Goal: Task Accomplishment & Management: Use online tool/utility

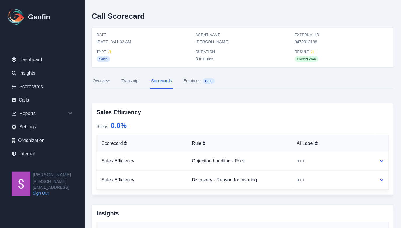
click at [132, 81] on link "Transcript" at bounding box center [130, 81] width 20 height 16
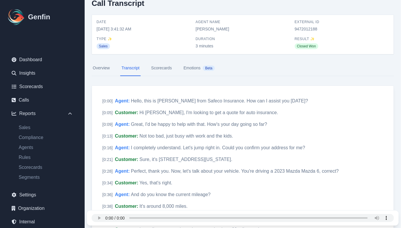
scroll to position [17, 0]
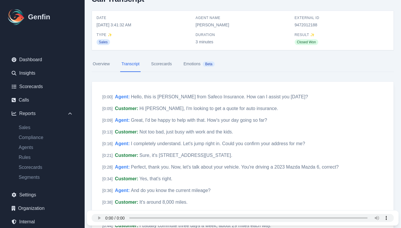
click at [163, 62] on link "Scorecards" at bounding box center [161, 64] width 23 height 16
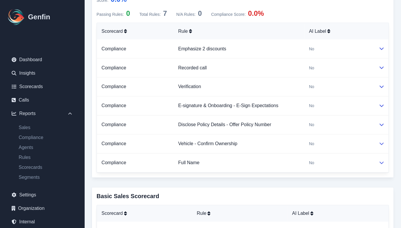
scroll to position [305, 0]
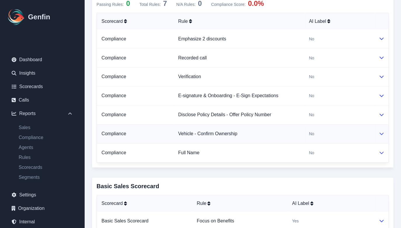
click at [382, 132] on icon at bounding box center [382, 133] width 5 height 5
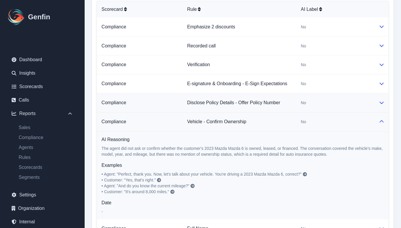
scroll to position [319, 0]
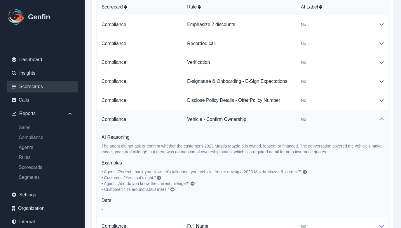
click at [40, 88] on link "Scorecards" at bounding box center [42, 87] width 71 height 12
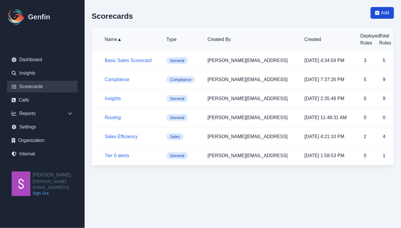
click at [382, 13] on span "Add" at bounding box center [386, 12] width 8 height 7
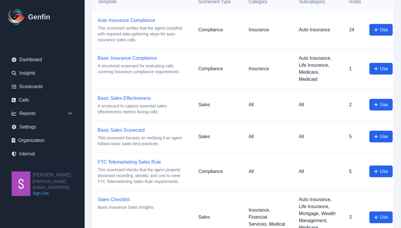
scroll to position [175, 0]
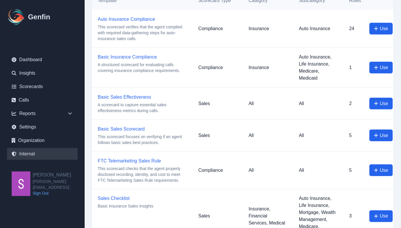
click at [35, 152] on link "Internal" at bounding box center [42, 154] width 71 height 12
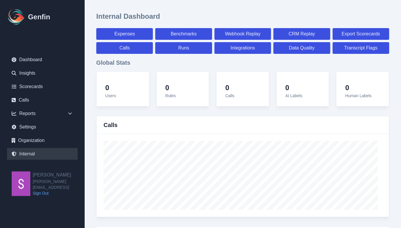
select select "paid"
select select "7"
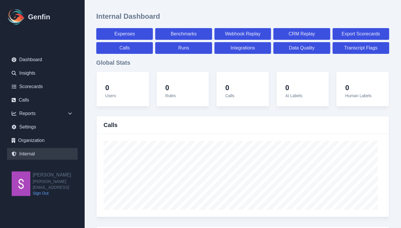
select select "paid"
select select "7"
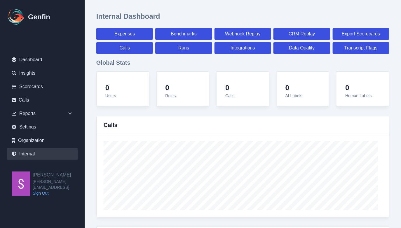
select select "7"
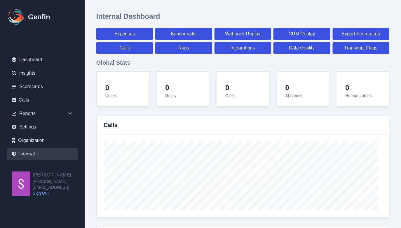
select select "7"
select select "paid"
select select "7"
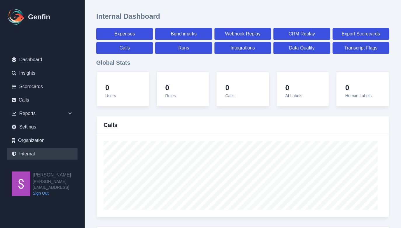
select select "7"
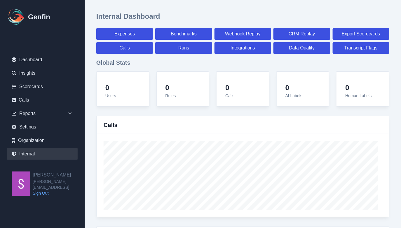
select select "7"
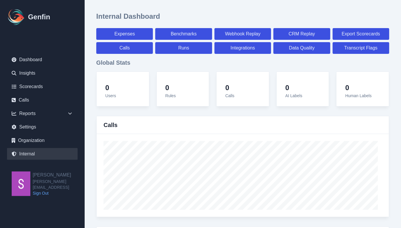
select select "paid"
select select "7"
select select "paid"
select select "7"
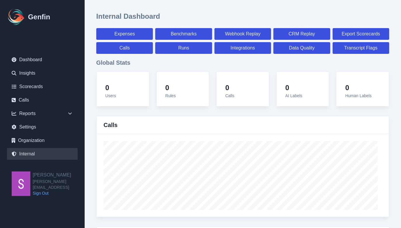
select select "paid"
select select "7"
select select "paid"
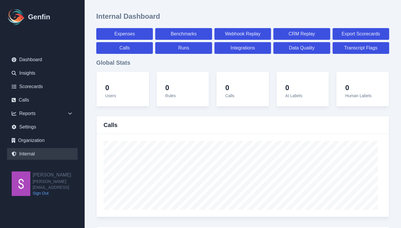
select select "7"
select select "paid"
select select "7"
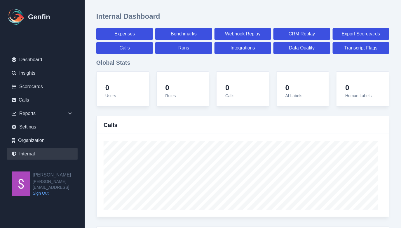
select select "7"
select select "paid"
select select "7"
select select "paid"
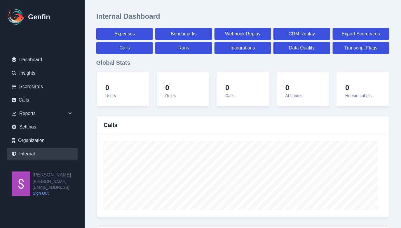
select select "7"
select select "paid"
select select "7"
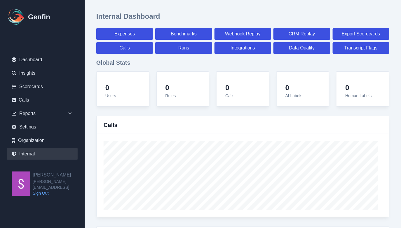
select select "7"
select select "paid"
select select "7"
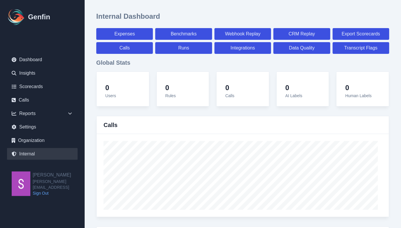
select select "7"
select select "paid"
select select "7"
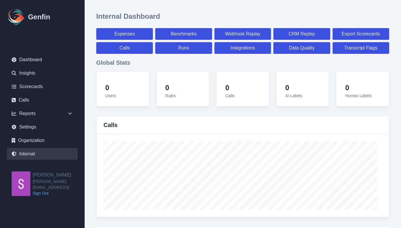
select select "7"
select select "paid"
select select "7"
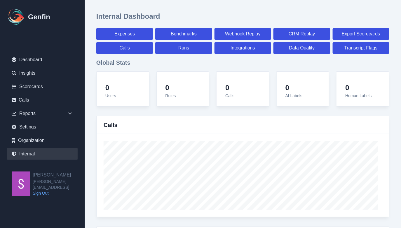
select select "7"
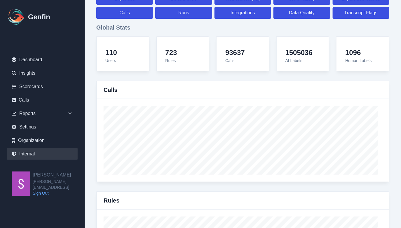
scroll to position [2111, 0]
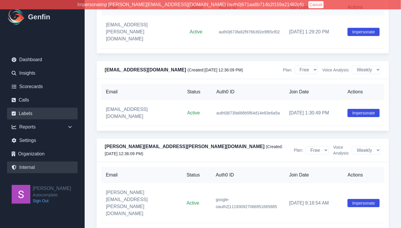
click at [32, 111] on link "Labels" at bounding box center [42, 114] width 71 height 12
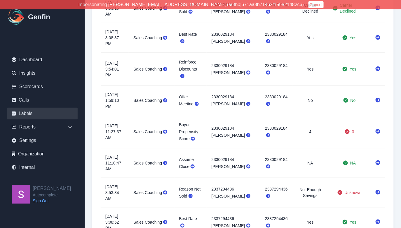
scroll to position [142, 0]
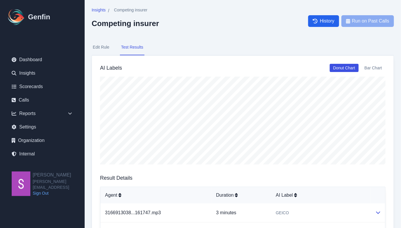
click at [106, 46] on button "Edit Rule" at bounding box center [101, 47] width 19 height 16
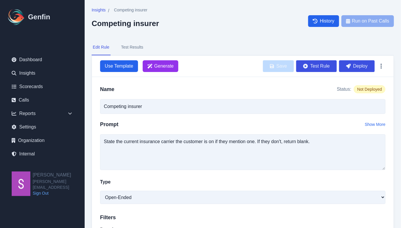
click at [137, 49] on button "Test Results" at bounding box center [132, 47] width 25 height 16
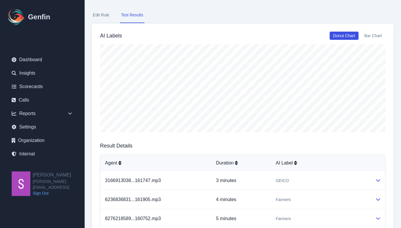
scroll to position [34, 0]
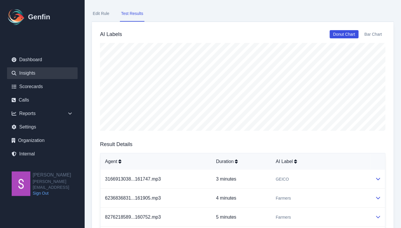
click at [25, 74] on link "Insights" at bounding box center [42, 73] width 71 height 12
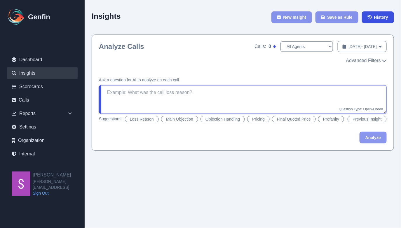
click at [235, 108] on textarea at bounding box center [243, 99] width 288 height 29
click at [309, 91] on textarea "what competitor is mentioned on the call?" at bounding box center [243, 99] width 288 height 29
type textarea "what competitor is mentioned on the call?"
click at [257, 141] on div "Analyze" at bounding box center [243, 137] width 288 height 12
click at [348, 43] on button "Aug 28, 2025 - Sep 4, 2025 Date Range" at bounding box center [362, 46] width 49 height 11
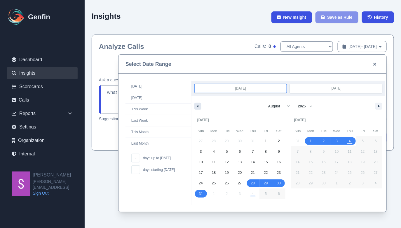
click at [197, 105] on icon "button" at bounding box center [197, 106] width 3 height 2
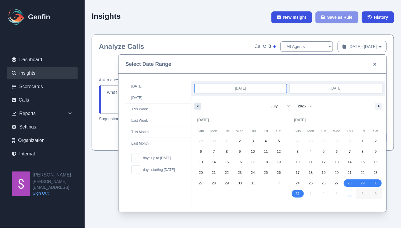
click at [197, 105] on icon "button" at bounding box center [197, 106] width 3 height 2
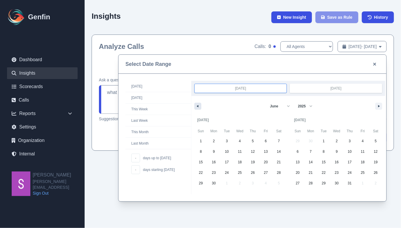
click at [197, 105] on icon "button" at bounding box center [197, 106] width 3 height 2
select select "3"
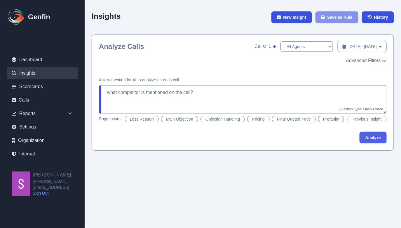
click at [372, 137] on button "Analyze" at bounding box center [373, 137] width 27 height 12
type textarea "What competitor is mentioned on the call?"
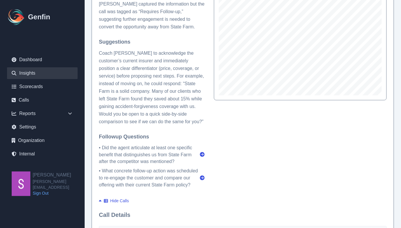
scroll to position [207, 0]
